Goal: Information Seeking & Learning: Compare options

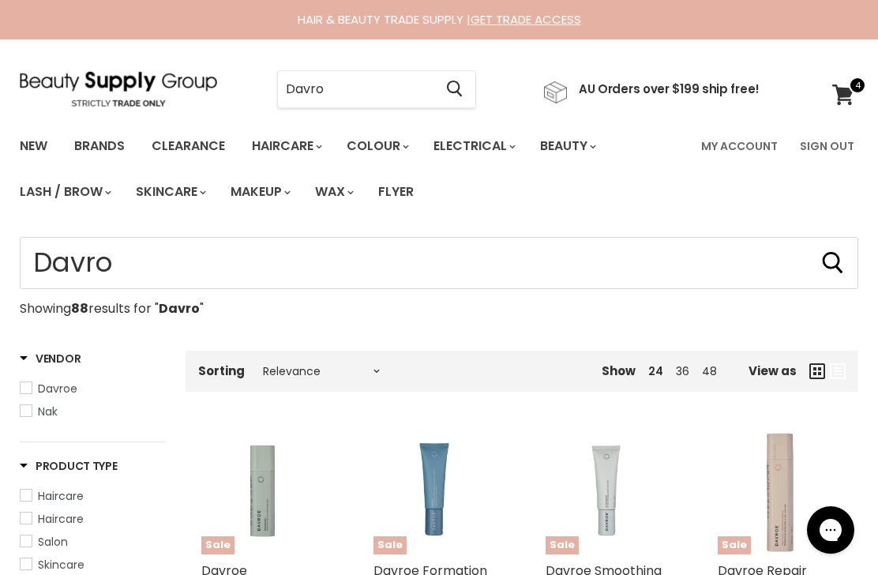
click at [303, 101] on input "Davro" at bounding box center [356, 89] width 156 height 36
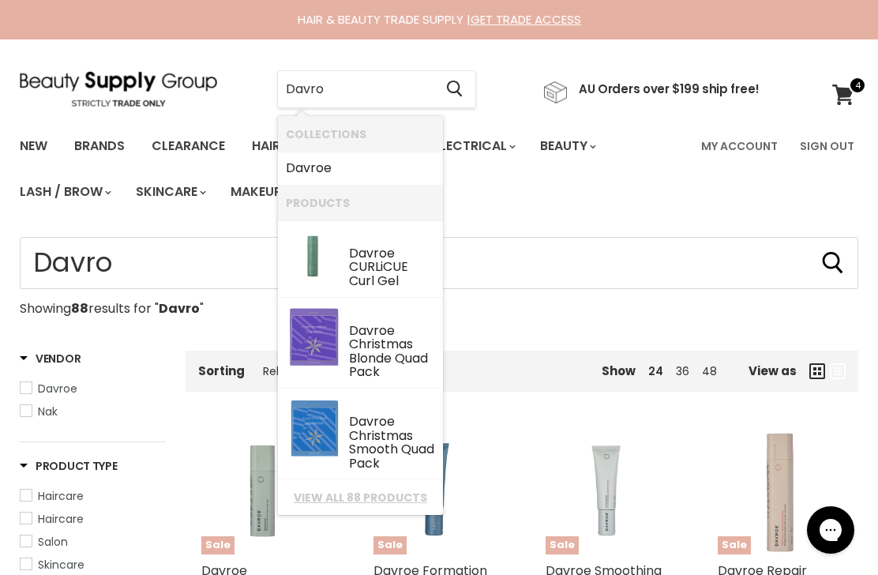
click at [313, 88] on input "Davro" at bounding box center [356, 89] width 156 height 36
click at [304, 95] on input "Davro" at bounding box center [356, 89] width 156 height 36
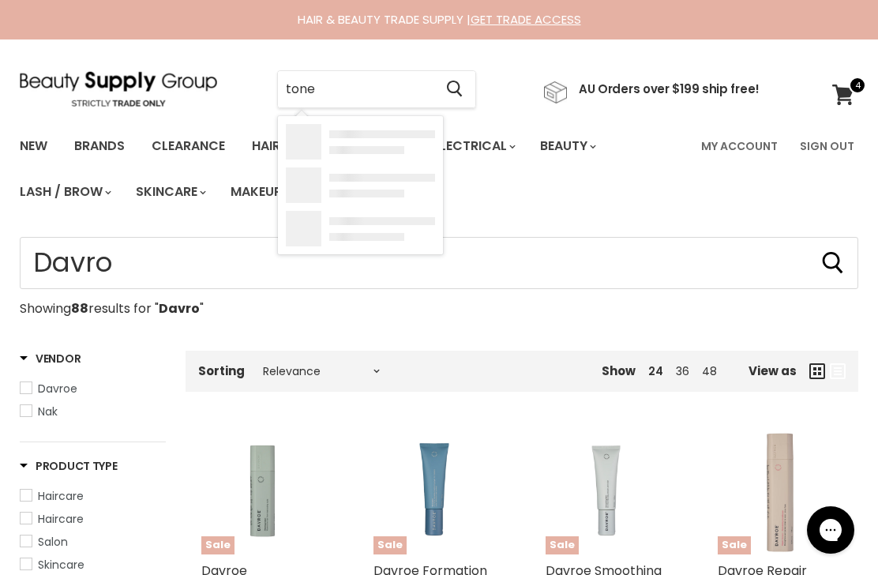
type input "toner"
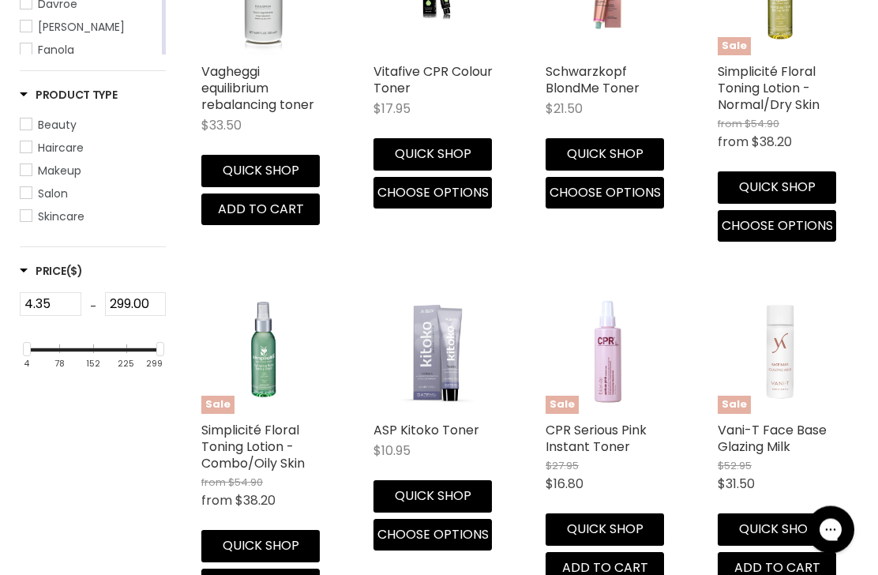
scroll to position [500, 0]
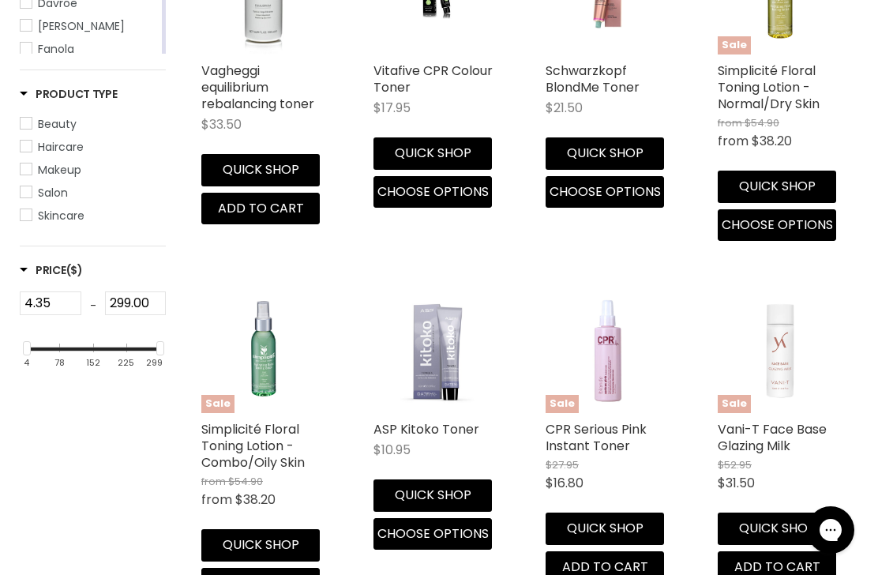
click at [422, 425] on link "ASP Kitoko Toner" at bounding box center [427, 429] width 106 height 18
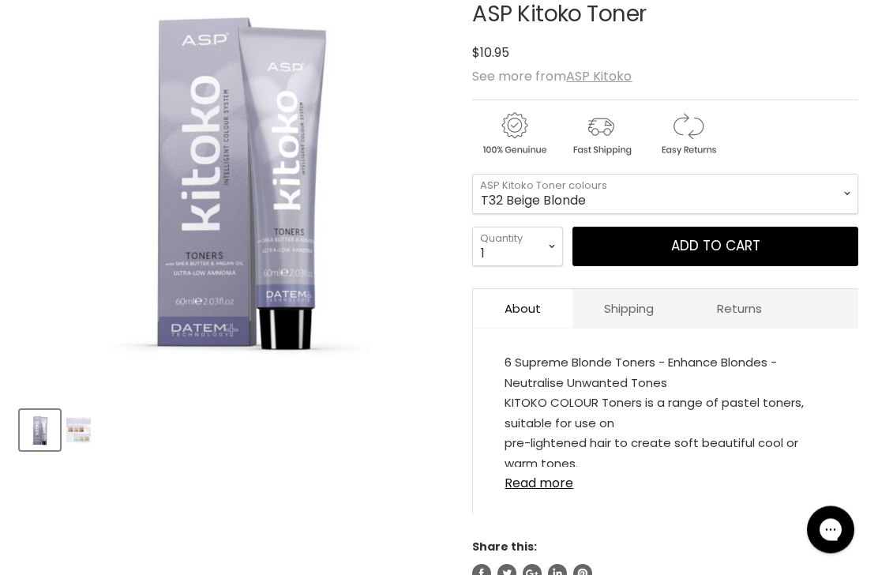
scroll to position [276, 0]
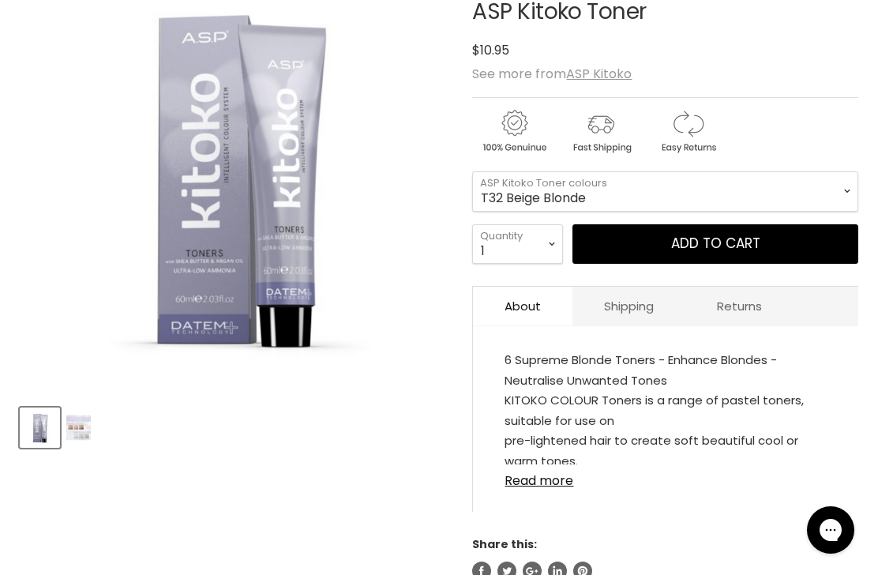
click at [566, 488] on link "Read more" at bounding box center [666, 476] width 322 height 24
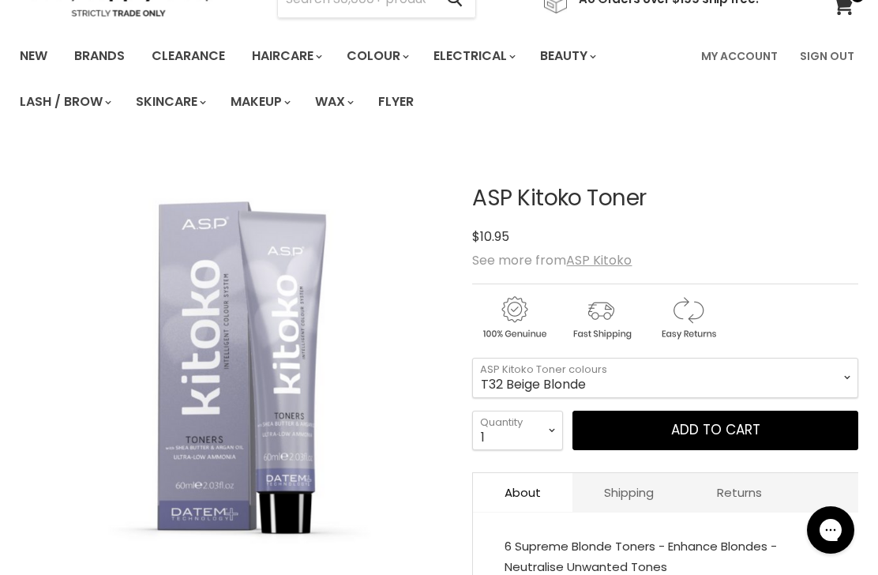
scroll to position [0, 0]
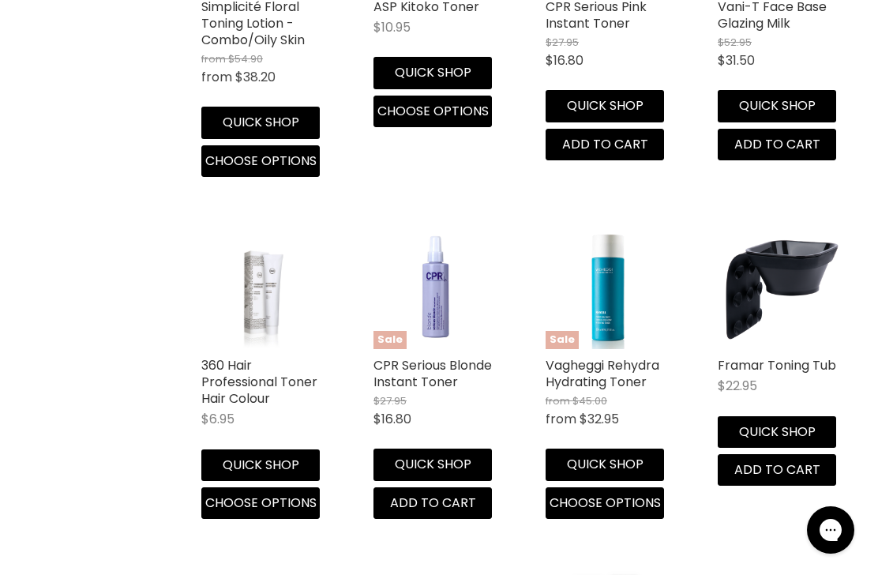
scroll to position [938, 0]
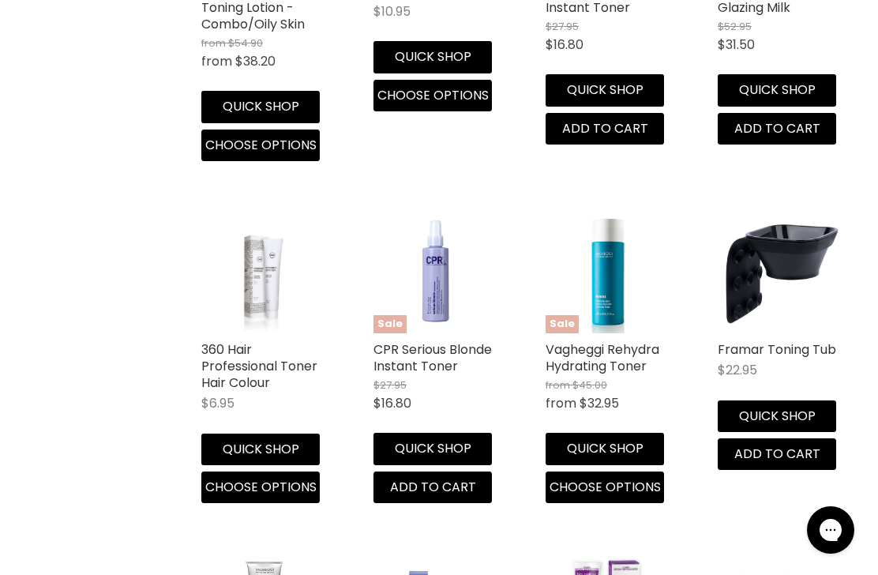
click at [488, 344] on link "CPR Serious Blonde Instant Toner" at bounding box center [433, 357] width 118 height 35
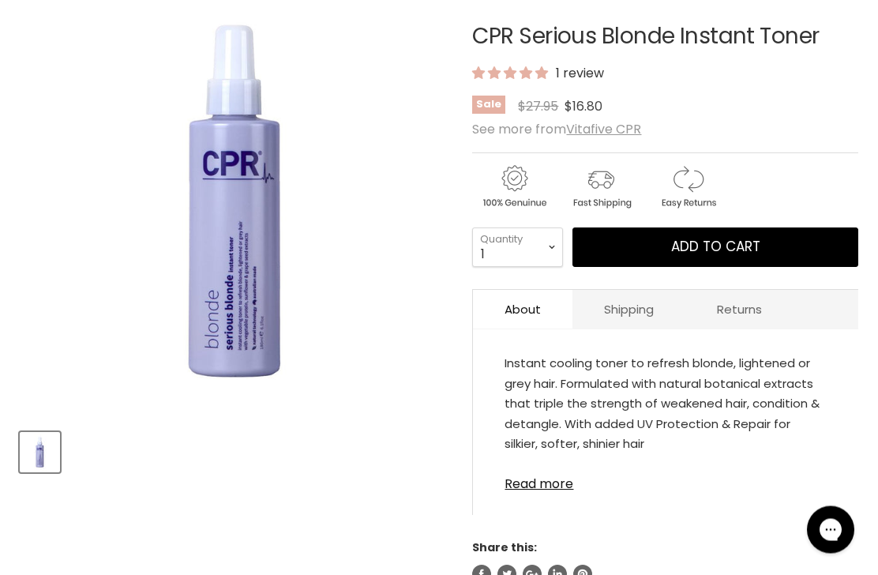
scroll to position [257, 0]
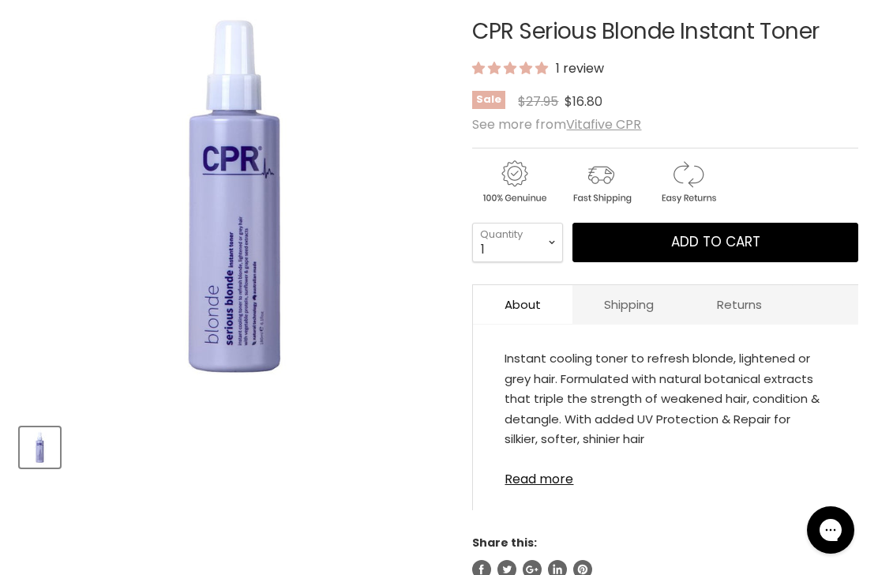
click at [558, 484] on link "Read more" at bounding box center [666, 475] width 322 height 24
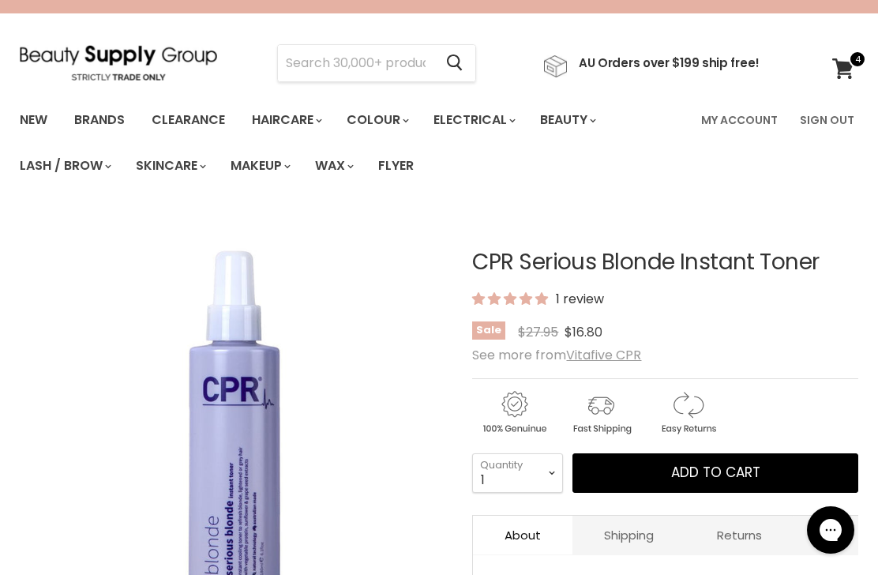
scroll to position [23, 0]
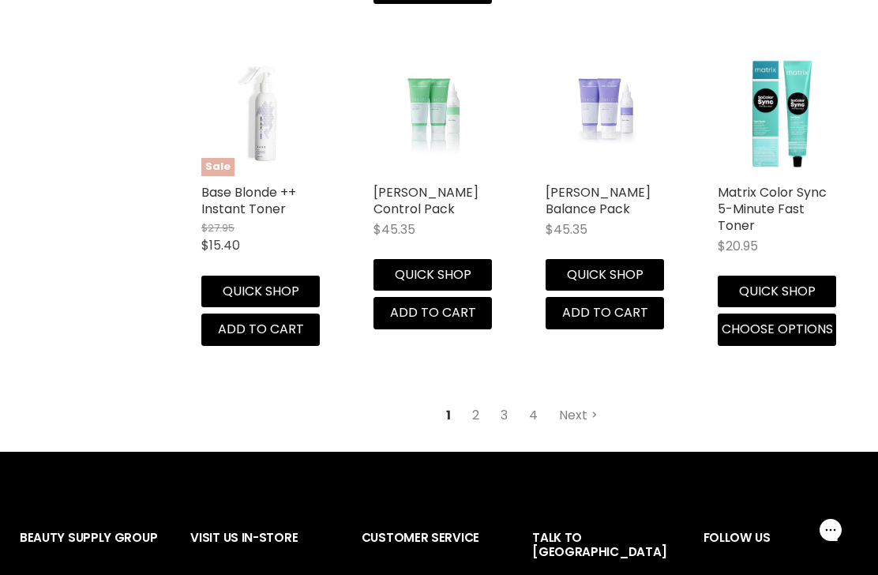
scroll to position [2172, 0]
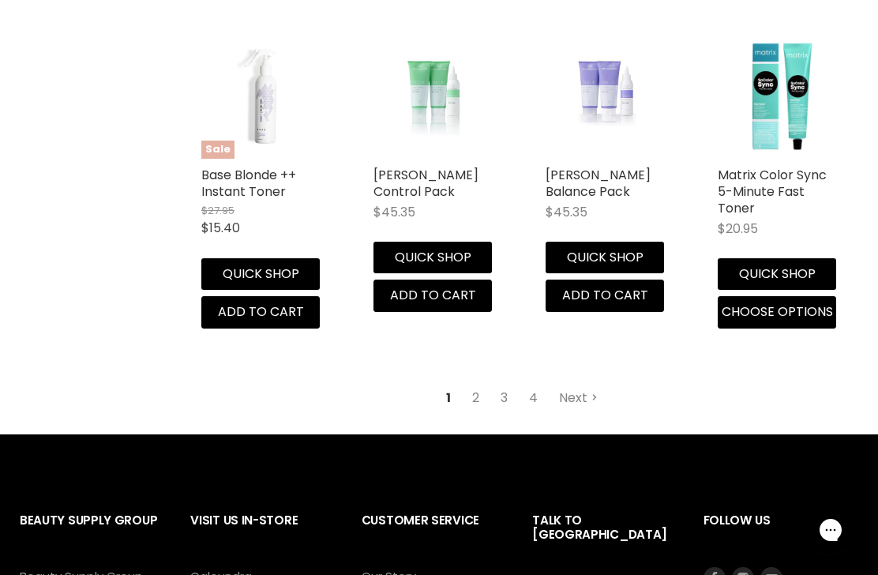
click at [569, 396] on link "Next" at bounding box center [579, 398] width 56 height 28
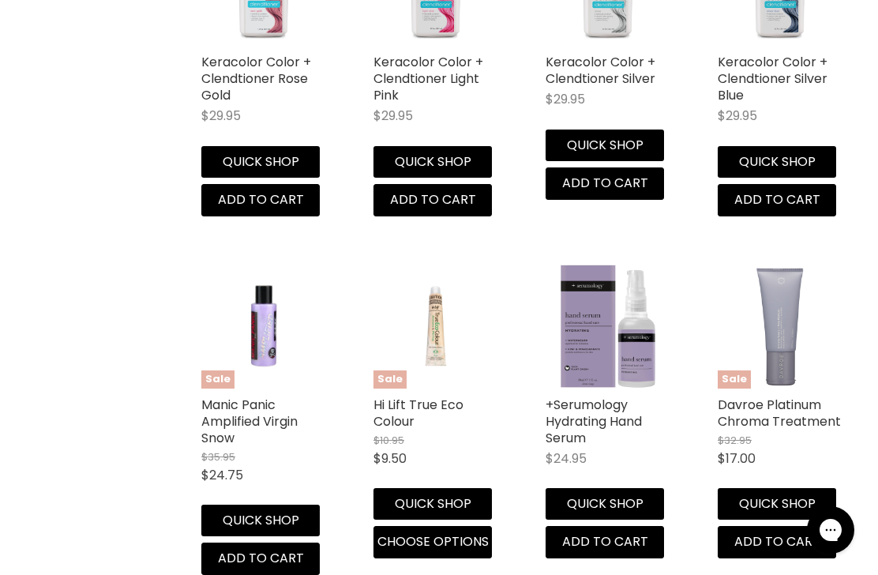
scroll to position [1955, 0]
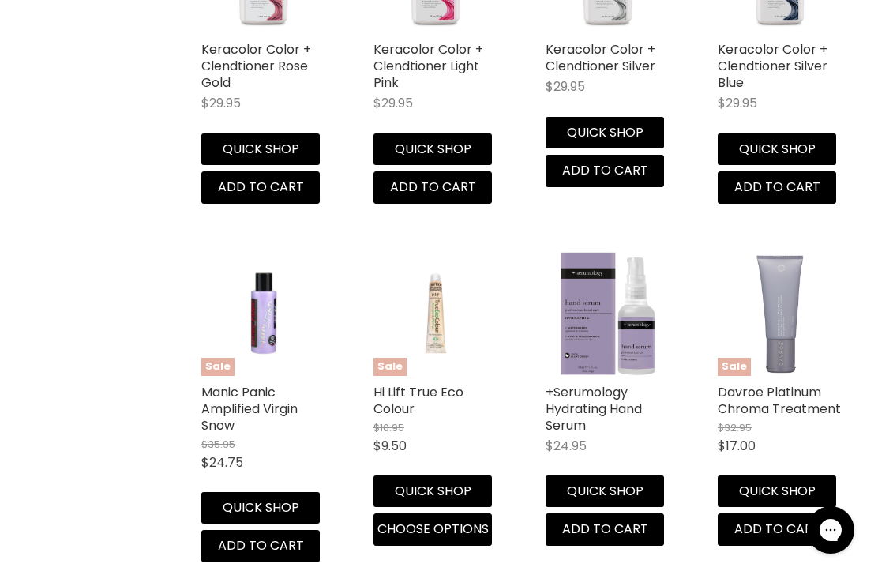
click at [404, 261] on img "Main content" at bounding box center [435, 313] width 83 height 125
click at [787, 383] on link "Davroe Platinum Chroma Treatment" at bounding box center [779, 400] width 123 height 35
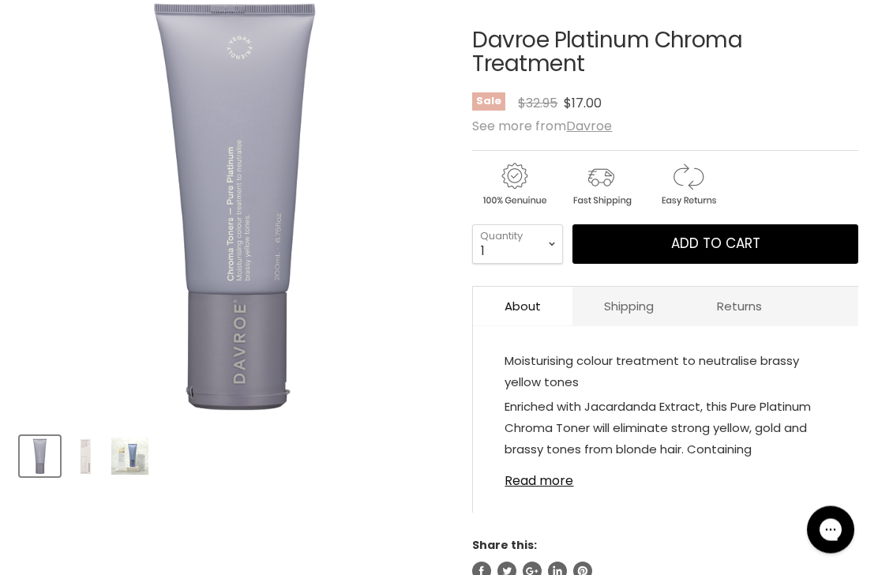
scroll to position [248, 0]
click at [554, 483] on link "Read more" at bounding box center [666, 476] width 322 height 24
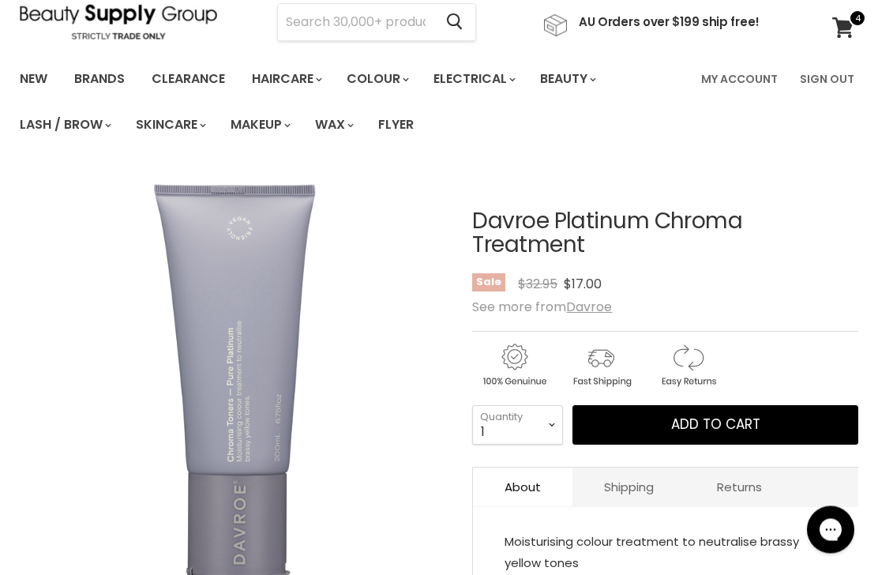
scroll to position [0, 0]
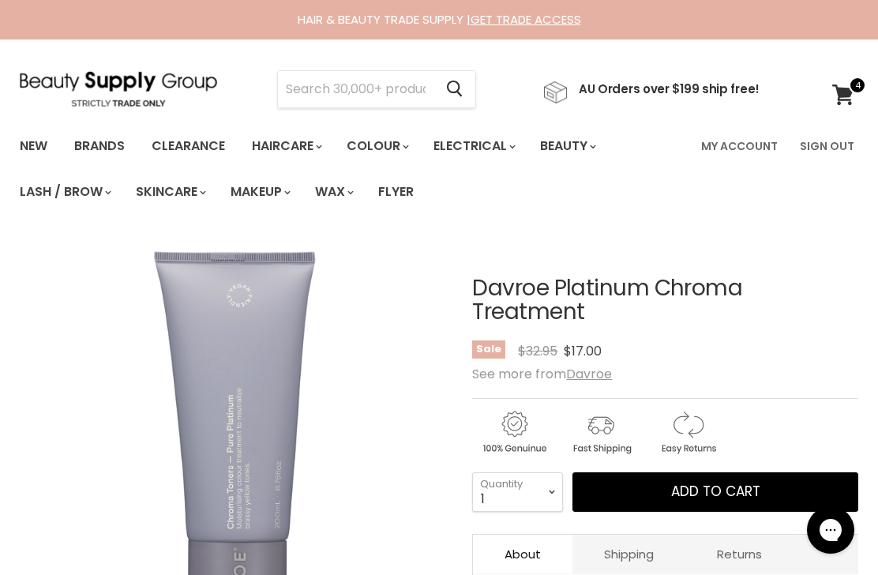
click at [393, 93] on input "Search" at bounding box center [356, 89] width 156 height 36
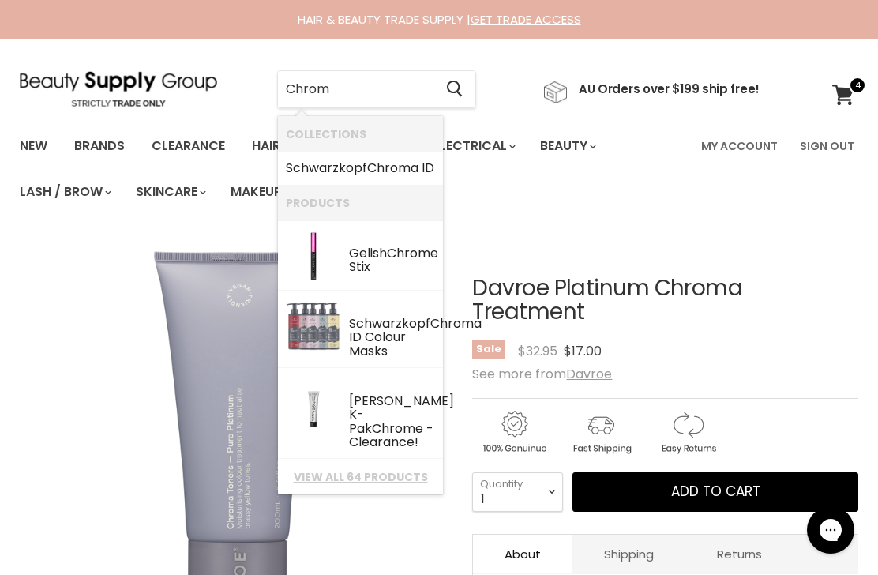
type input "Chroma"
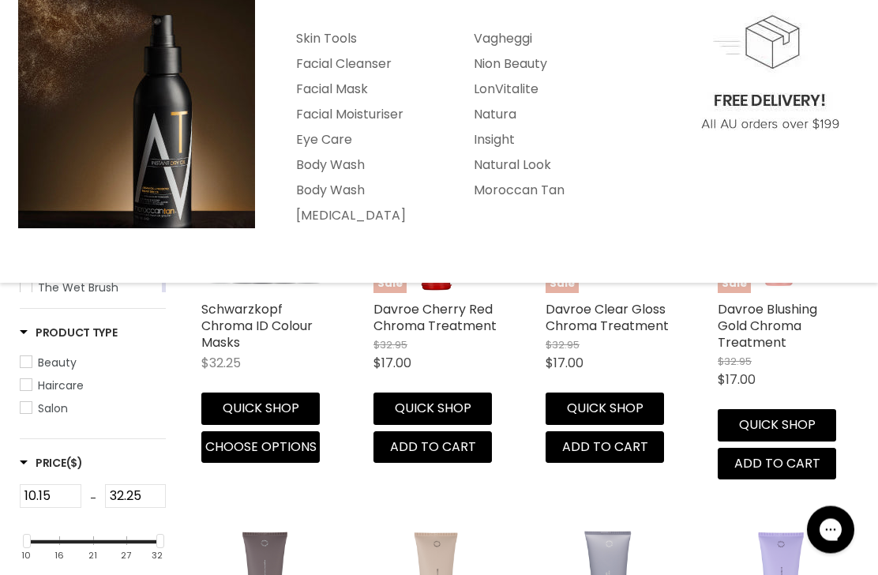
scroll to position [261, 0]
click at [856, 342] on div "Sale Davroe Blushing Gold Chroma Treatment $32.95 $17.00 Davroe Quick shop Add …" at bounding box center [780, 323] width 156 height 343
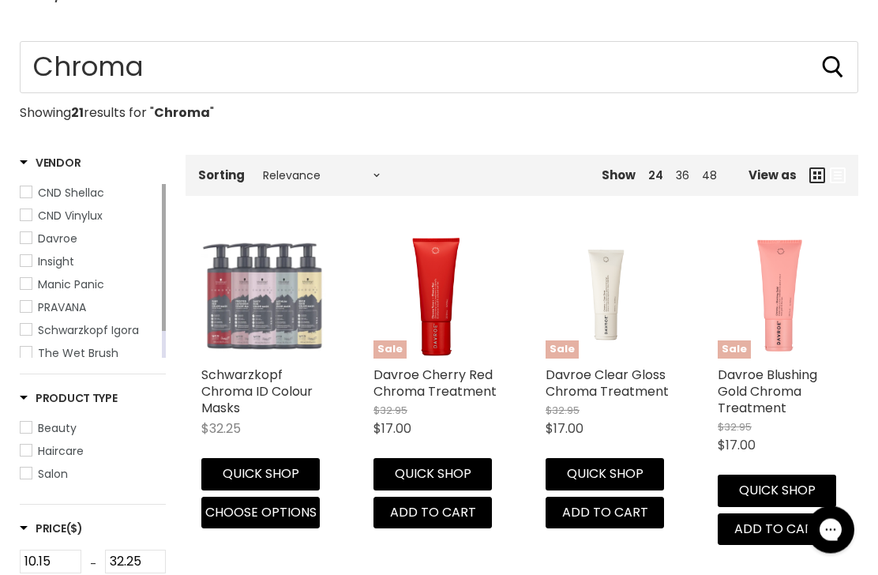
scroll to position [196, 0]
click at [626, 375] on link "Davroe Clear Gloss Chroma Treatment" at bounding box center [607, 383] width 123 height 35
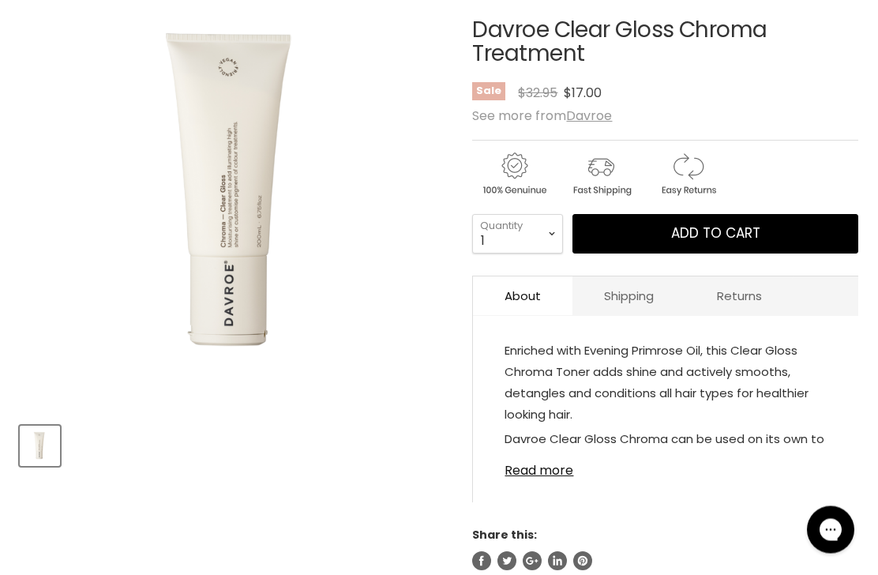
scroll to position [264, 0]
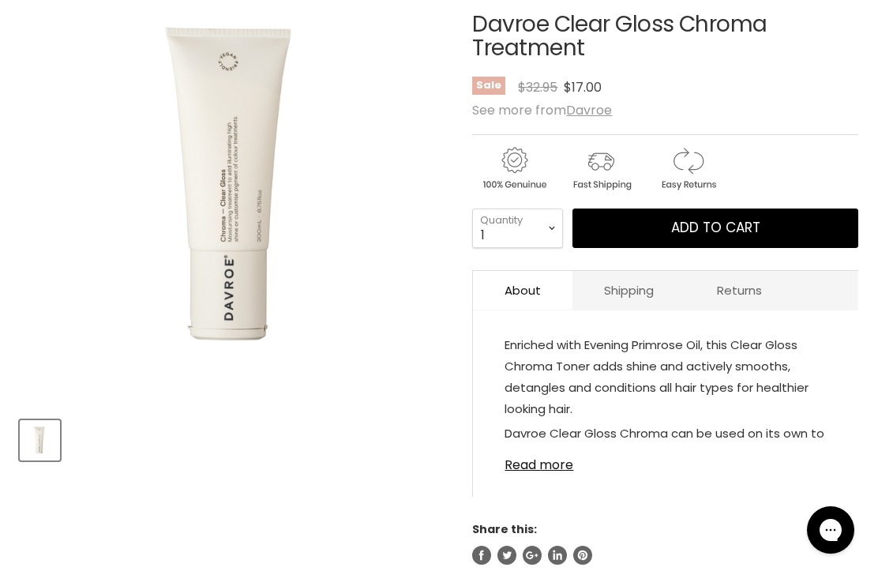
click at [551, 469] on link "Read more" at bounding box center [666, 461] width 322 height 24
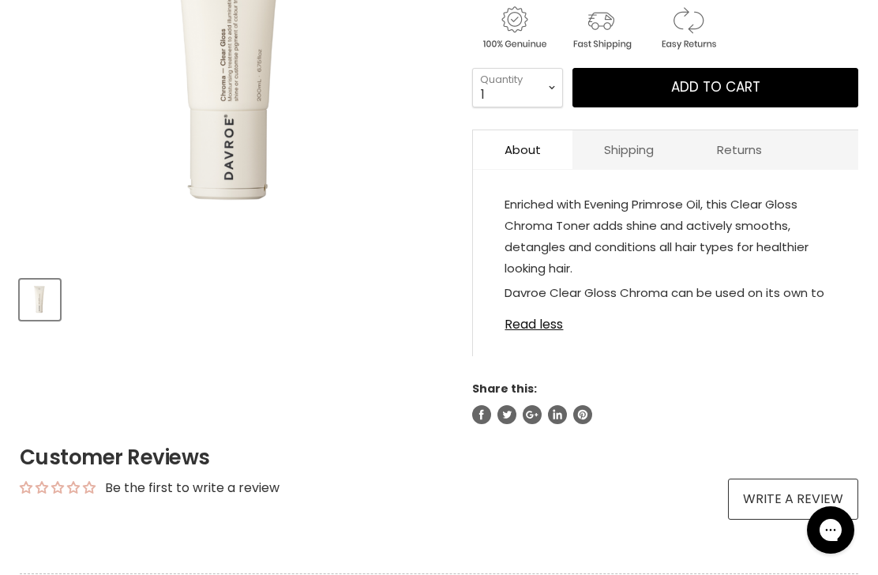
scroll to position [393, 0]
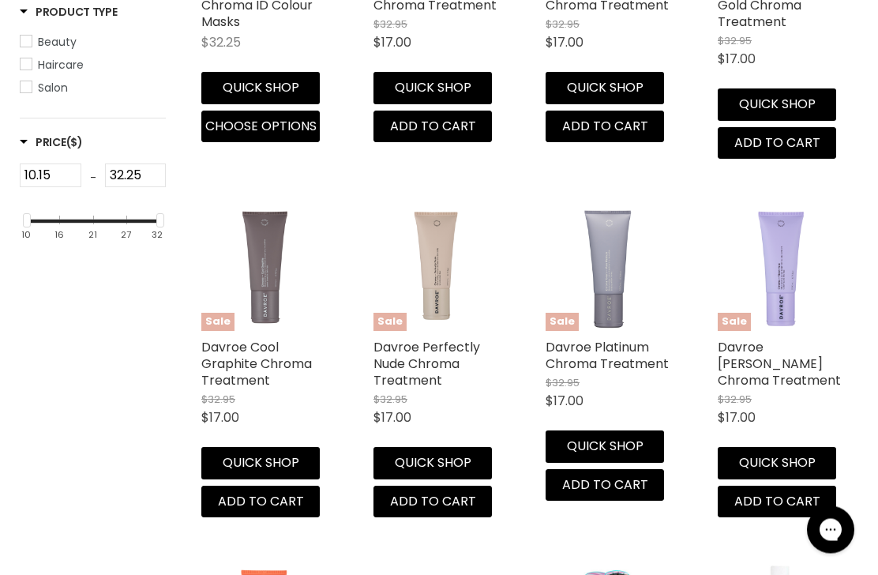
scroll to position [582, 0]
click at [439, 357] on link "Davroe Perfectly Nude Chroma Treatment" at bounding box center [427, 363] width 107 height 51
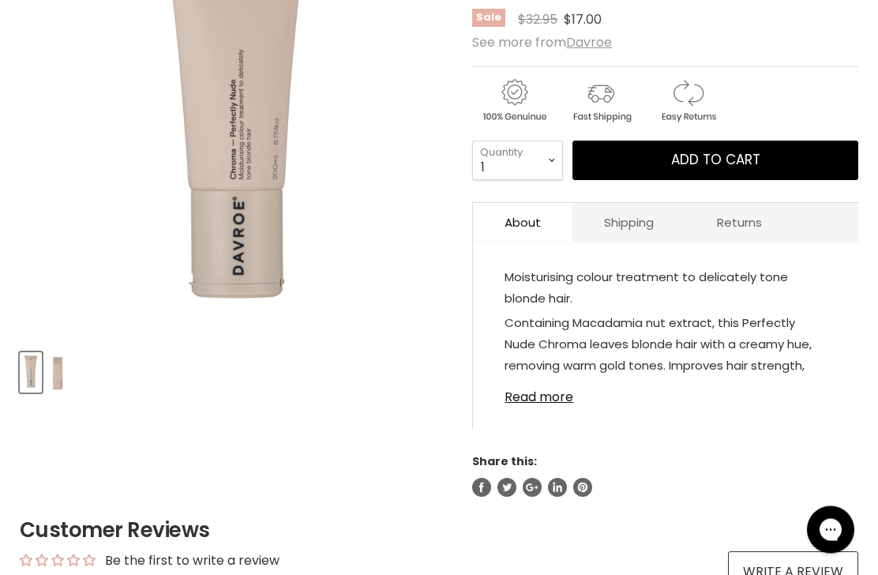
scroll to position [329, 0]
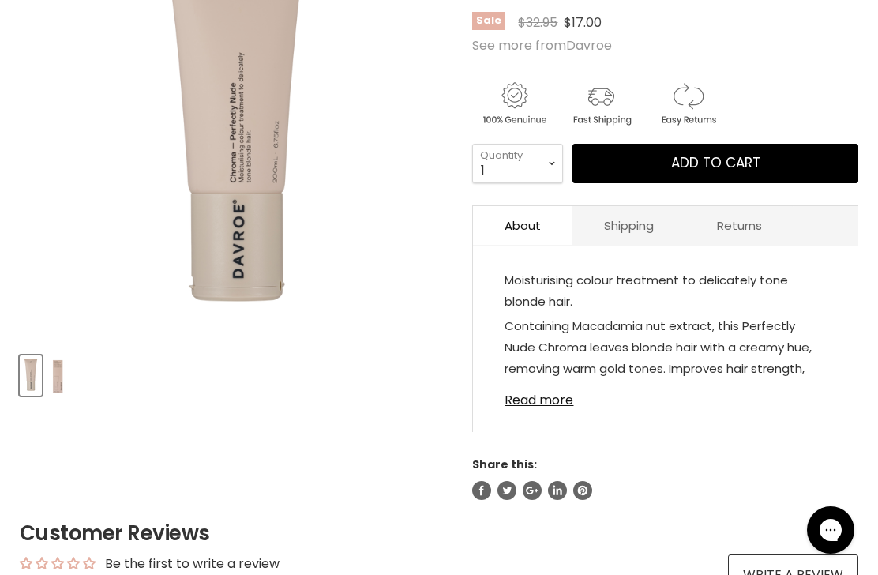
click at [540, 408] on link "Read more" at bounding box center [666, 396] width 322 height 24
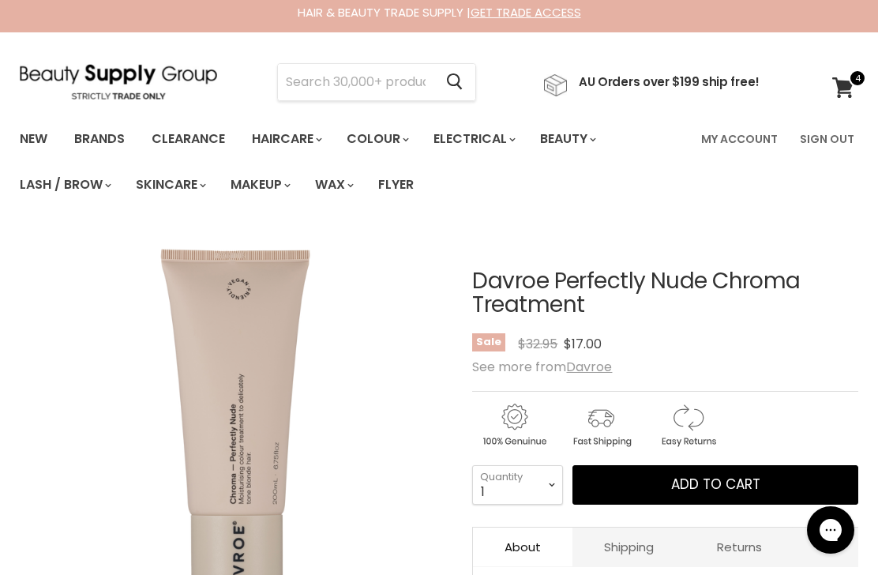
scroll to position [0, 0]
